Goal: Obtain resource: Obtain resource

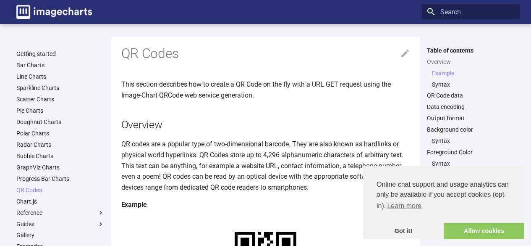
scroll to position [168, 0]
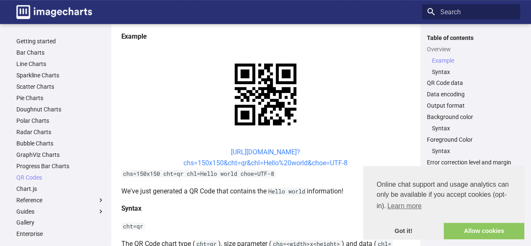
drag, startPoint x: 216, startPoint y: 150, endPoint x: 347, endPoint y: 162, distance: 132.0
click at [347, 162] on center "[URL][DOMAIN_NAME]? chs=150x150&cht=qr&chl=Hello%20world&choe=UTF-8" at bounding box center [265, 157] width 289 height 21
click at [289, 150] on link "https://image-charts.com/chart? chs=150x150&cht=qr&chl=Hello%20world&choe=UTF-8" at bounding box center [266, 157] width 164 height 19
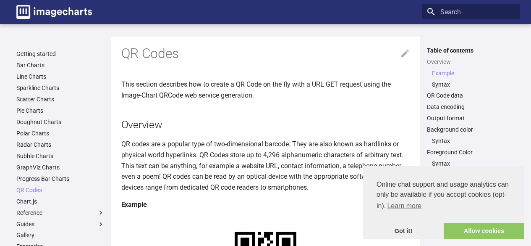
scroll to position [167, 0]
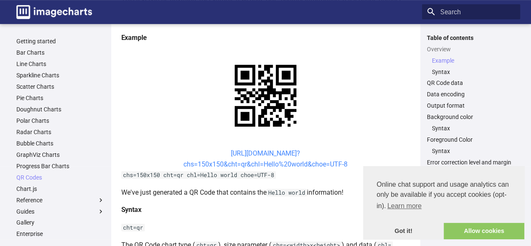
drag, startPoint x: 216, startPoint y: 155, endPoint x: 347, endPoint y: 160, distance: 131.2
click at [347, 160] on center "https://image-charts.com/chart? chs=150x150&cht=qr&chl=Hello%20world&choe=UTF-8" at bounding box center [265, 158] width 289 height 21
copy link "https://image-charts.com/chart? chs=150x150&cht=qr&chl=Hello%20world&choe=UTF-8"
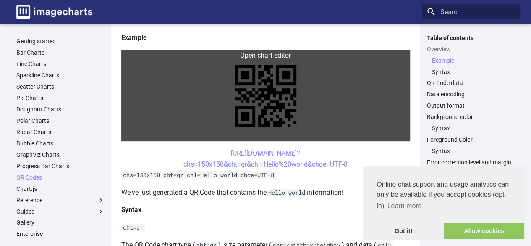
copy link "https://image-charts.com/chart? chs=150x150&cht=qr&chl=Hello%20world&choe=UTF-8"
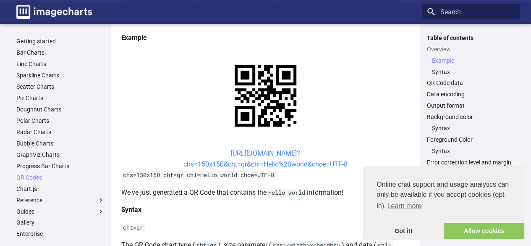
click at [286, 160] on link "https://image-charts.com/chart? chs=150x150&cht=qr&chl=Hello%20world&choe=UTF-8" at bounding box center [266, 158] width 164 height 19
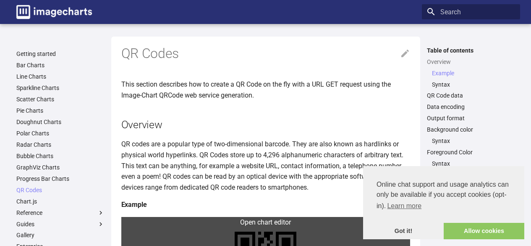
scroll to position [166, 0]
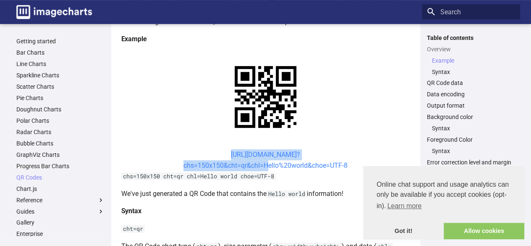
drag, startPoint x: 213, startPoint y: 156, endPoint x: 264, endPoint y: 168, distance: 51.9
click at [264, 168] on center "https://image-charts.com/chart? chs=150x150&cht=qr&chl=Hello%20world&choe=UTF-8" at bounding box center [265, 159] width 289 height 21
copy link "https://image-charts.com/chart? chs=150x150&cht=qr&chl="
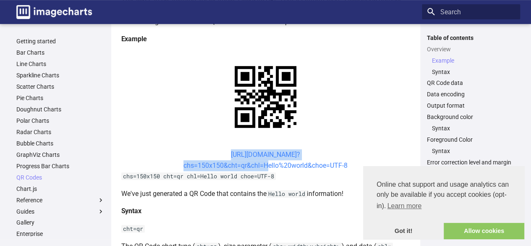
drag, startPoint x: 239, startPoint y: 160, endPoint x: 226, endPoint y: 165, distance: 14.0
click at [226, 165] on link "https://image-charts.com/chart? chs=150x150&cht=qr&chl=Hello%20world&choe=UTF-8" at bounding box center [266, 159] width 164 height 19
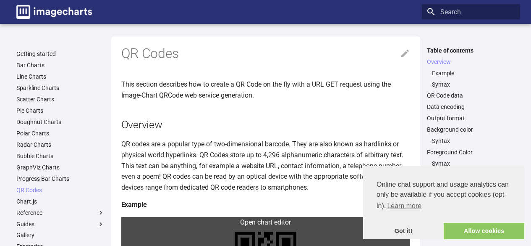
scroll to position [164, 0]
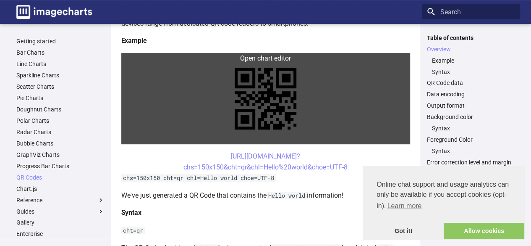
click at [197, 143] on link at bounding box center [265, 98] width 289 height 91
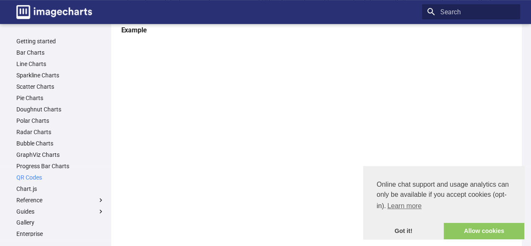
click at [21, 178] on link "QR Codes" at bounding box center [60, 178] width 88 height 8
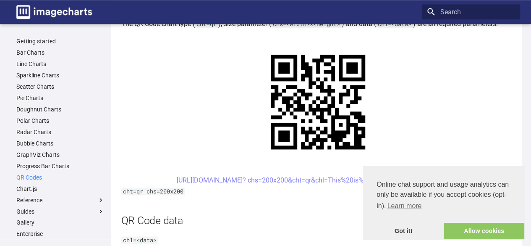
scroll to position [546, 0]
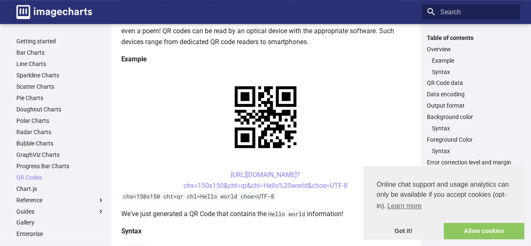
scroll to position [168, 0]
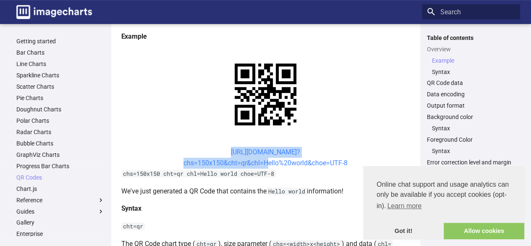
drag, startPoint x: 209, startPoint y: 149, endPoint x: 264, endPoint y: 160, distance: 55.8
click at [264, 160] on center "[URL][DOMAIN_NAME]? chs=150x150&cht=qr&chl=Hello%20world&choe=UTF-8" at bounding box center [265, 157] width 289 height 21
copy link "[URL][DOMAIN_NAME]? chs=150x150&cht=qr&chl="
